Goal: Task Accomplishment & Management: Manage account settings

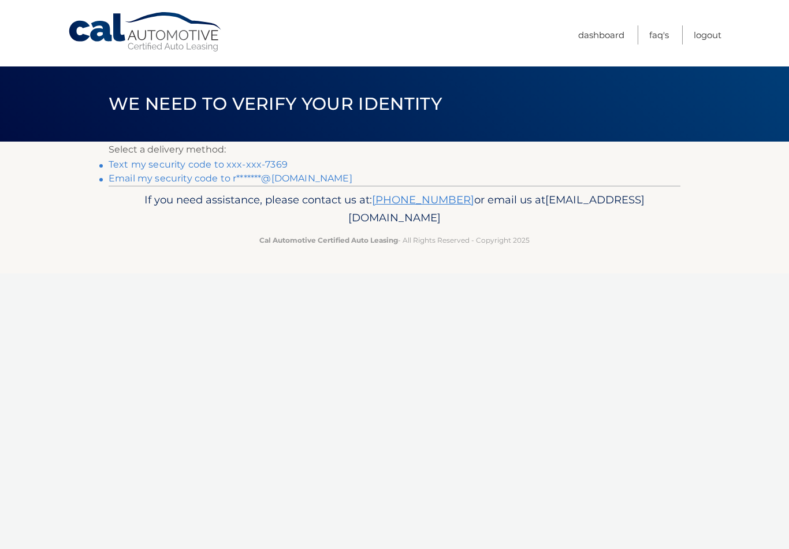
click at [280, 164] on link "Text my security code to xxx-xxx-7369" at bounding box center [198, 164] width 179 height 11
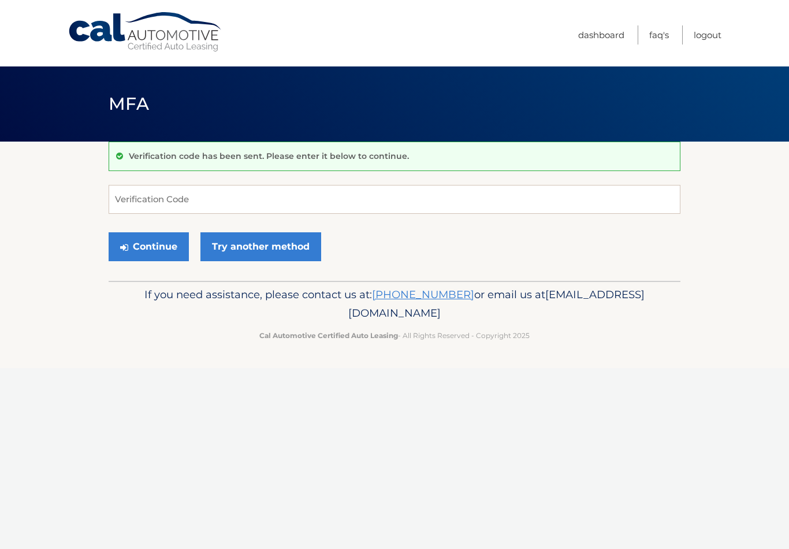
click at [351, 544] on div "Cal Automotive Menu Dashboard FAQ's Logout MFA" at bounding box center [394, 274] width 789 height 549
click at [259, 205] on input "Verification Code" at bounding box center [395, 199] width 572 height 29
type input "504490"
click at [157, 243] on button "Continue" at bounding box center [149, 246] width 80 height 29
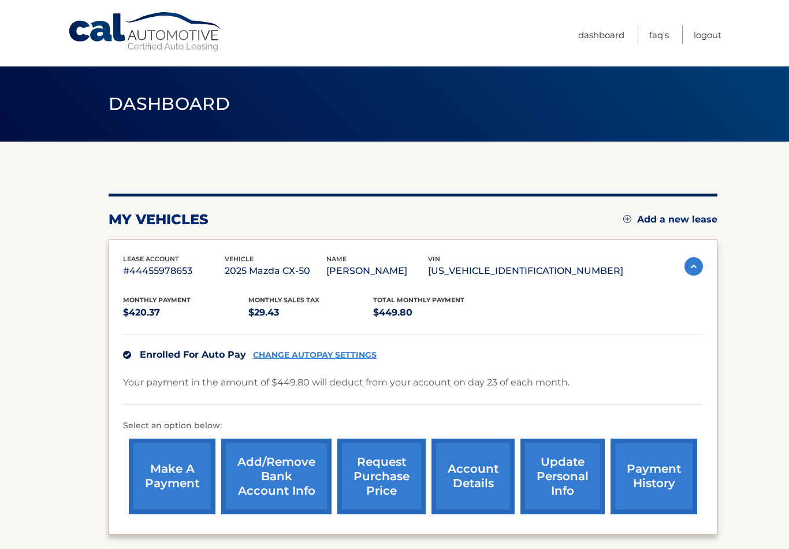
click at [659, 466] on link "payment history" at bounding box center [654, 477] width 87 height 76
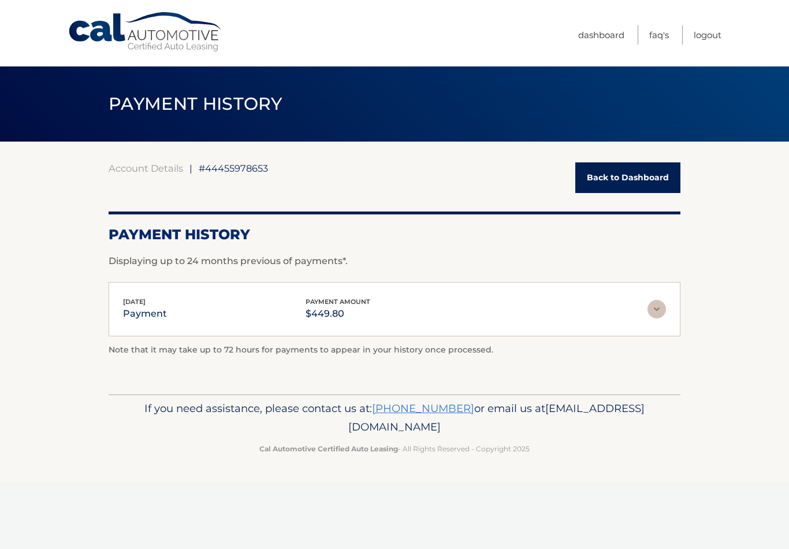
click at [645, 172] on link "Back to Dashboard" at bounding box center [627, 177] width 105 height 31
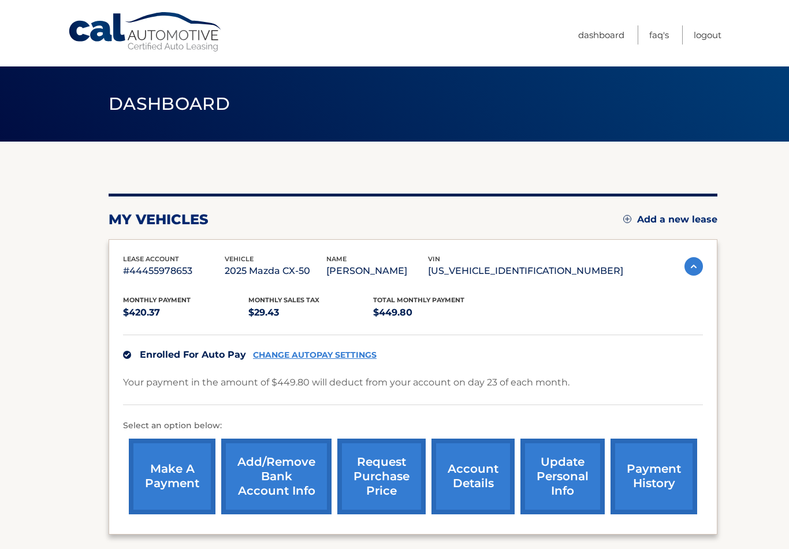
click at [475, 470] on link "account details" at bounding box center [473, 477] width 83 height 76
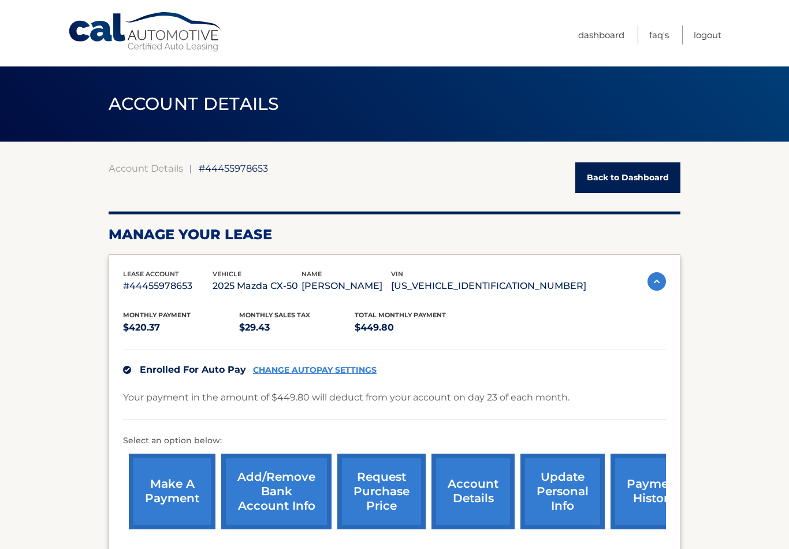
click at [641, 483] on link "payment history" at bounding box center [654, 492] width 87 height 76
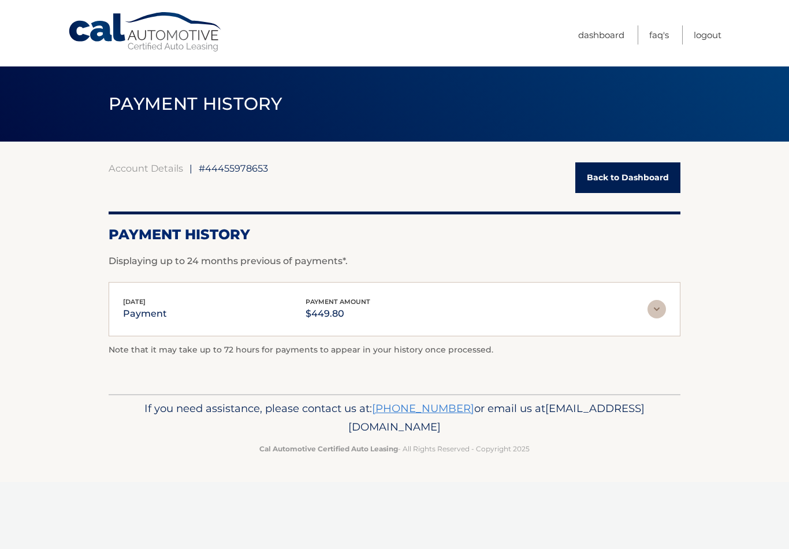
click at [652, 312] on img at bounding box center [657, 309] width 18 height 18
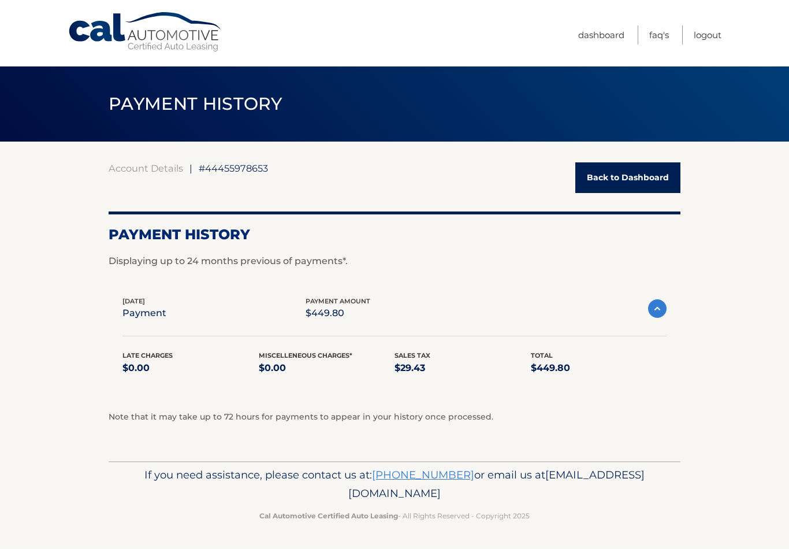
click at [655, 308] on img at bounding box center [657, 308] width 18 height 18
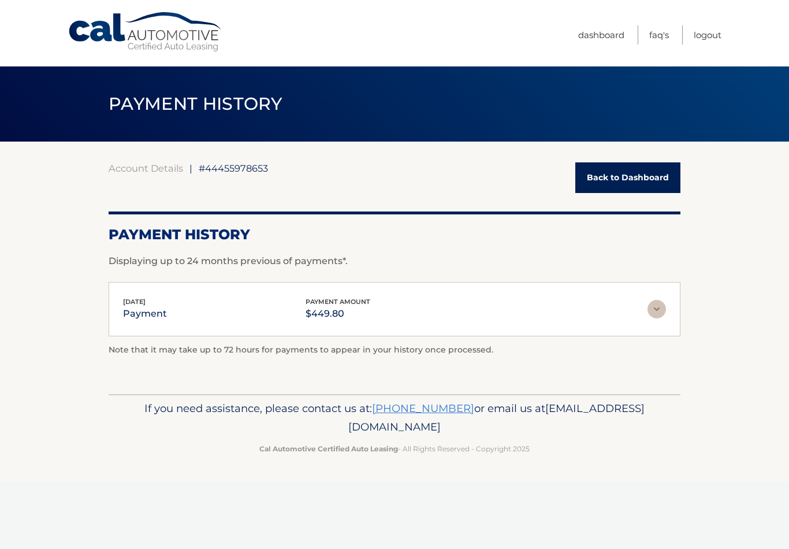
click at [710, 32] on link "Logout" at bounding box center [708, 34] width 28 height 19
